Goal: Check status: Check status

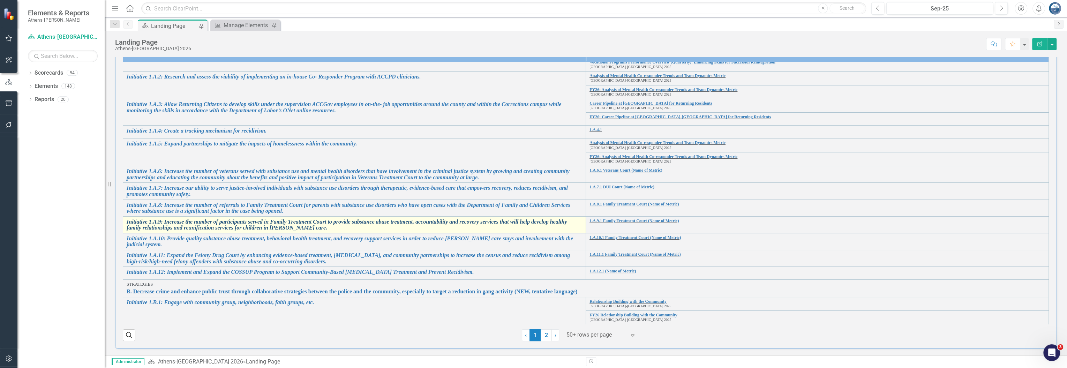
scroll to position [140, 0]
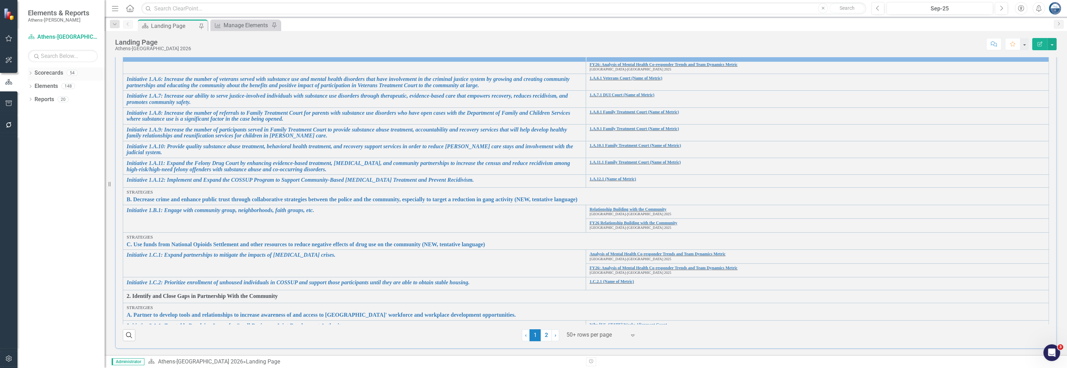
click at [32, 74] on icon "Dropdown" at bounding box center [30, 74] width 5 height 4
click at [51, 85] on link "Athens-[GEOGRAPHIC_DATA] 2026" at bounding box center [71, 86] width 66 height 8
click at [59, 126] on link "[GEOGRAPHIC_DATA]-[GEOGRAPHIC_DATA] 2025" at bounding box center [71, 126] width 66 height 8
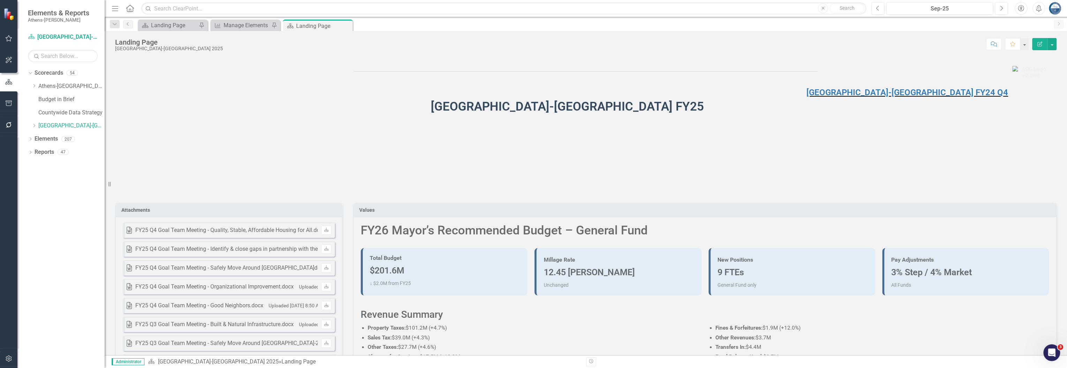
click at [757, 22] on div "Scorecard Landing Page Pin Metric Manage Elements Pin Scorecard Landing Page Pi…" at bounding box center [593, 25] width 914 height 11
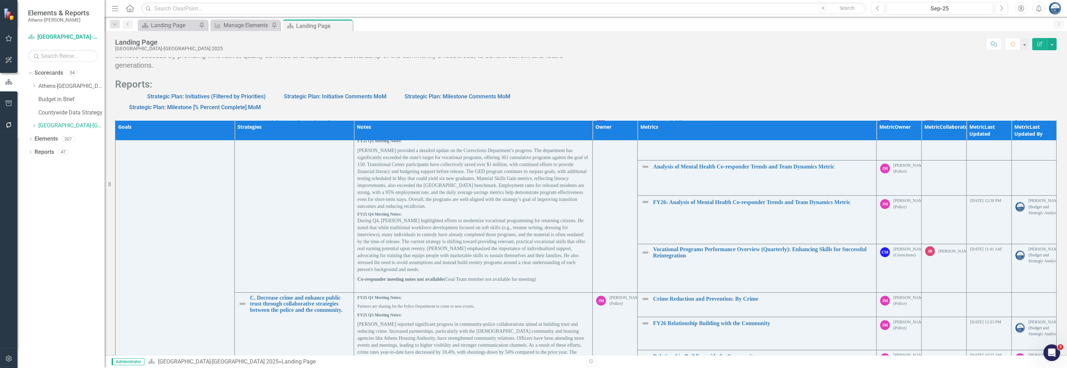
scroll to position [140, 0]
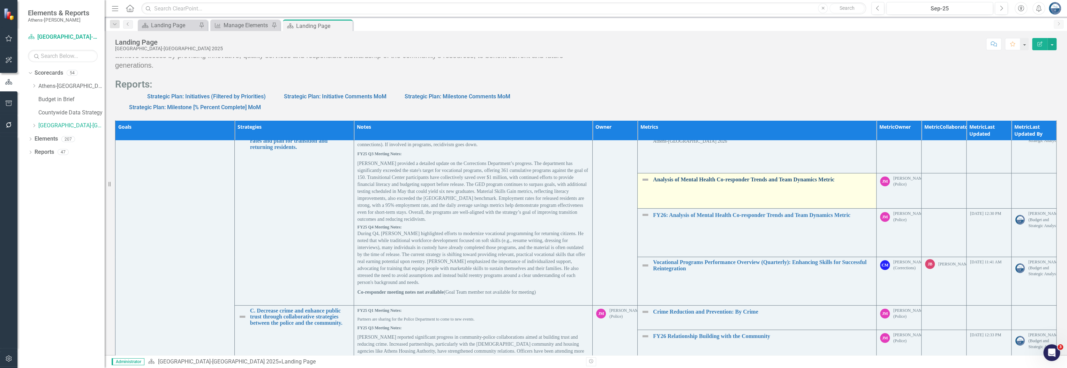
click at [742, 179] on link "Analysis of Mental Health Co-responder Trends and Team Dynamics Metric" at bounding box center [763, 179] width 220 height 6
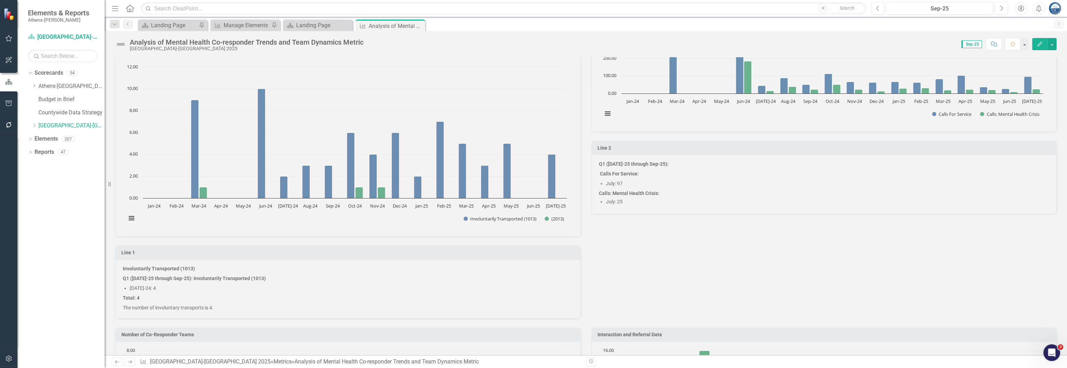
scroll to position [279, 0]
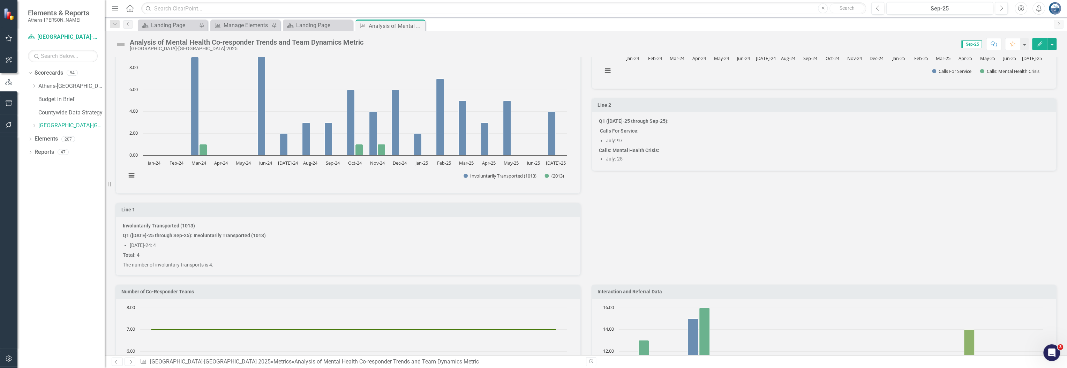
click at [911, 228] on div "Mental Health Co-responder 1013s / 2013s Chart Bar chart with 2 data series. Th…" at bounding box center [586, 112] width 952 height 328
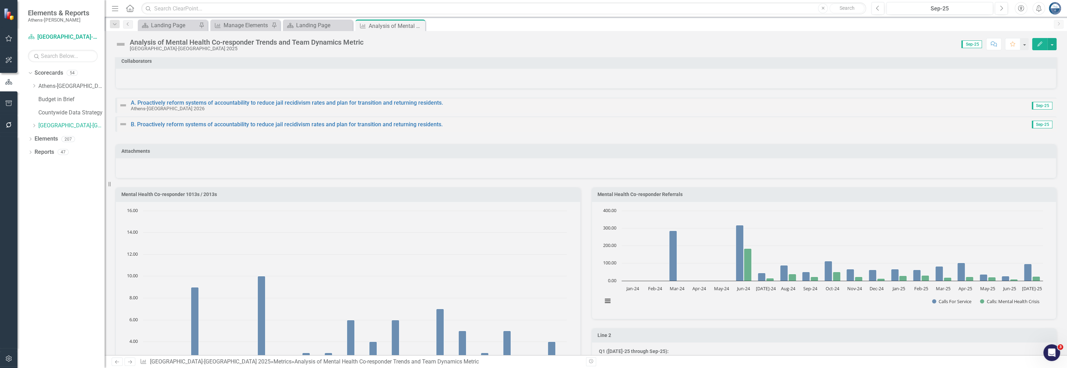
scroll to position [46, 0]
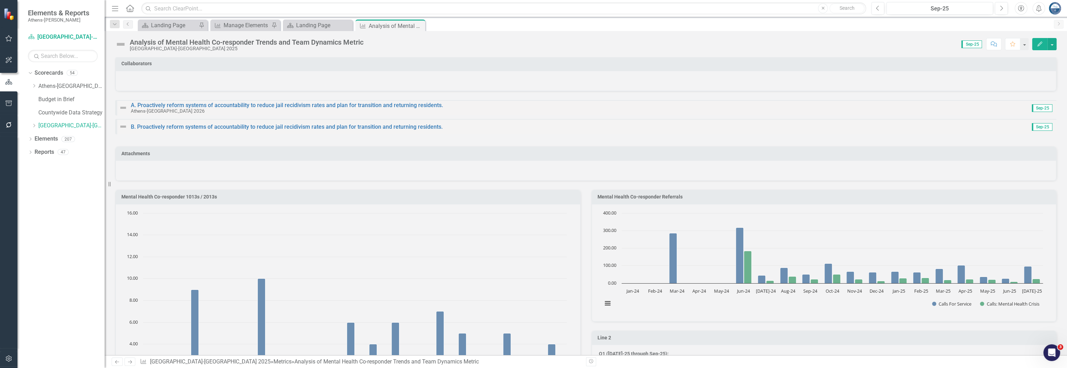
click at [586, 190] on div "Mental Health Co-responder Referrals Chart Bar chart with 2 data series. The ch…" at bounding box center [824, 251] width 476 height 141
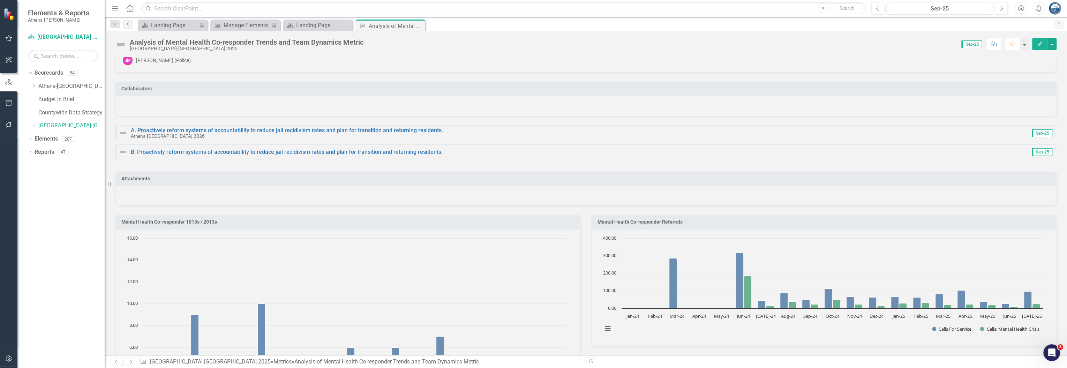
scroll to position [0, 0]
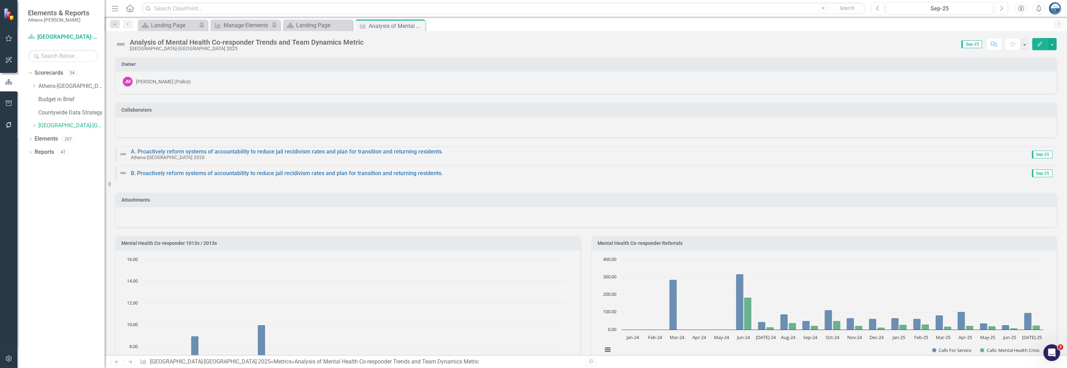
click at [586, 233] on div "Mental Health Co-responder Referrals Chart Bar chart with 2 data series. The ch…" at bounding box center [824, 297] width 476 height 141
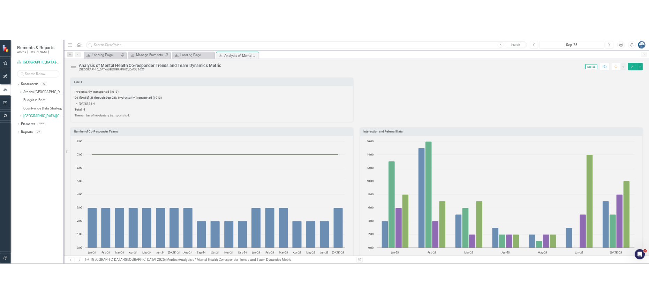
scroll to position [419, 0]
